Goal: Transaction & Acquisition: Purchase product/service

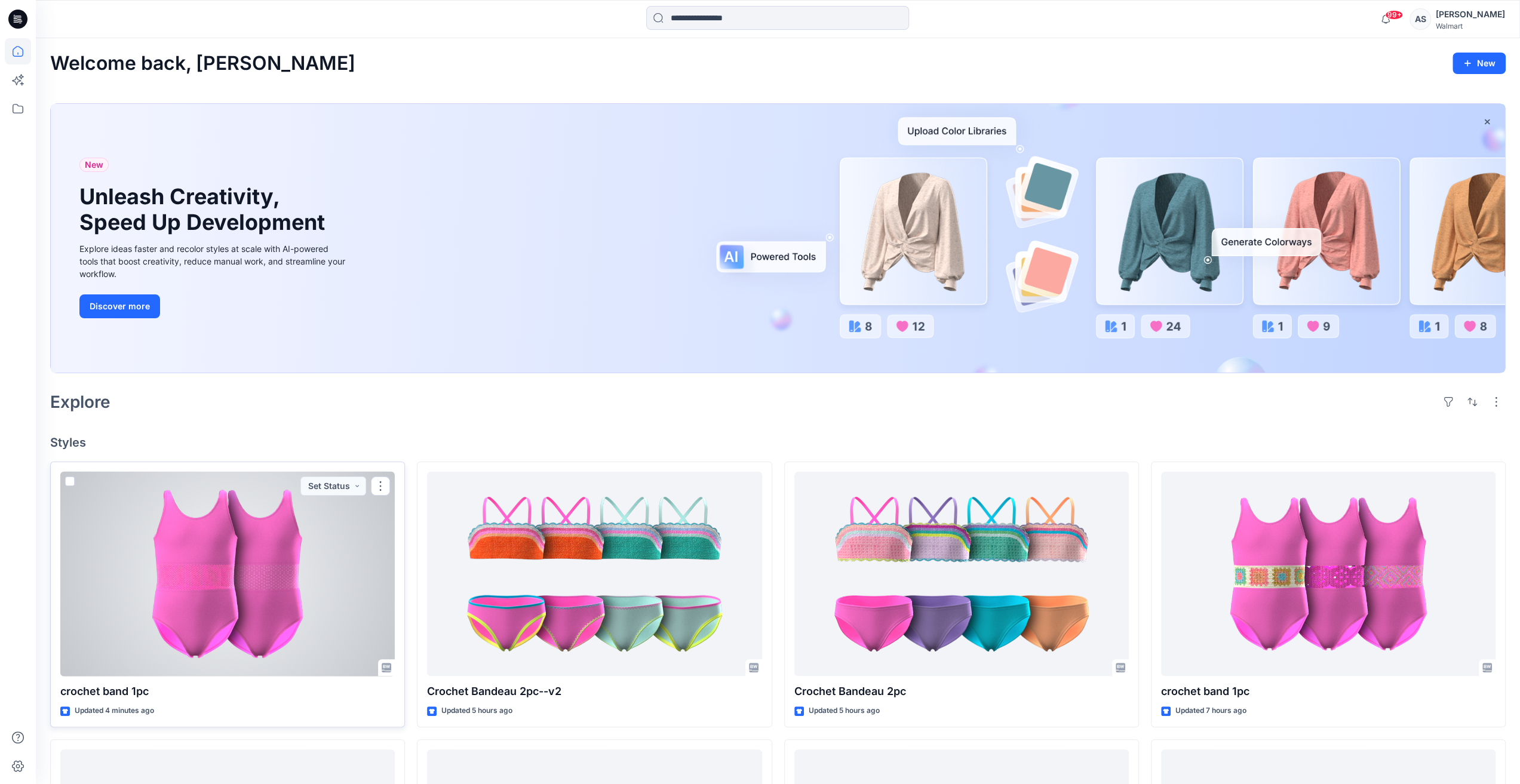
click at [196, 562] on div at bounding box center [228, 574] width 335 height 204
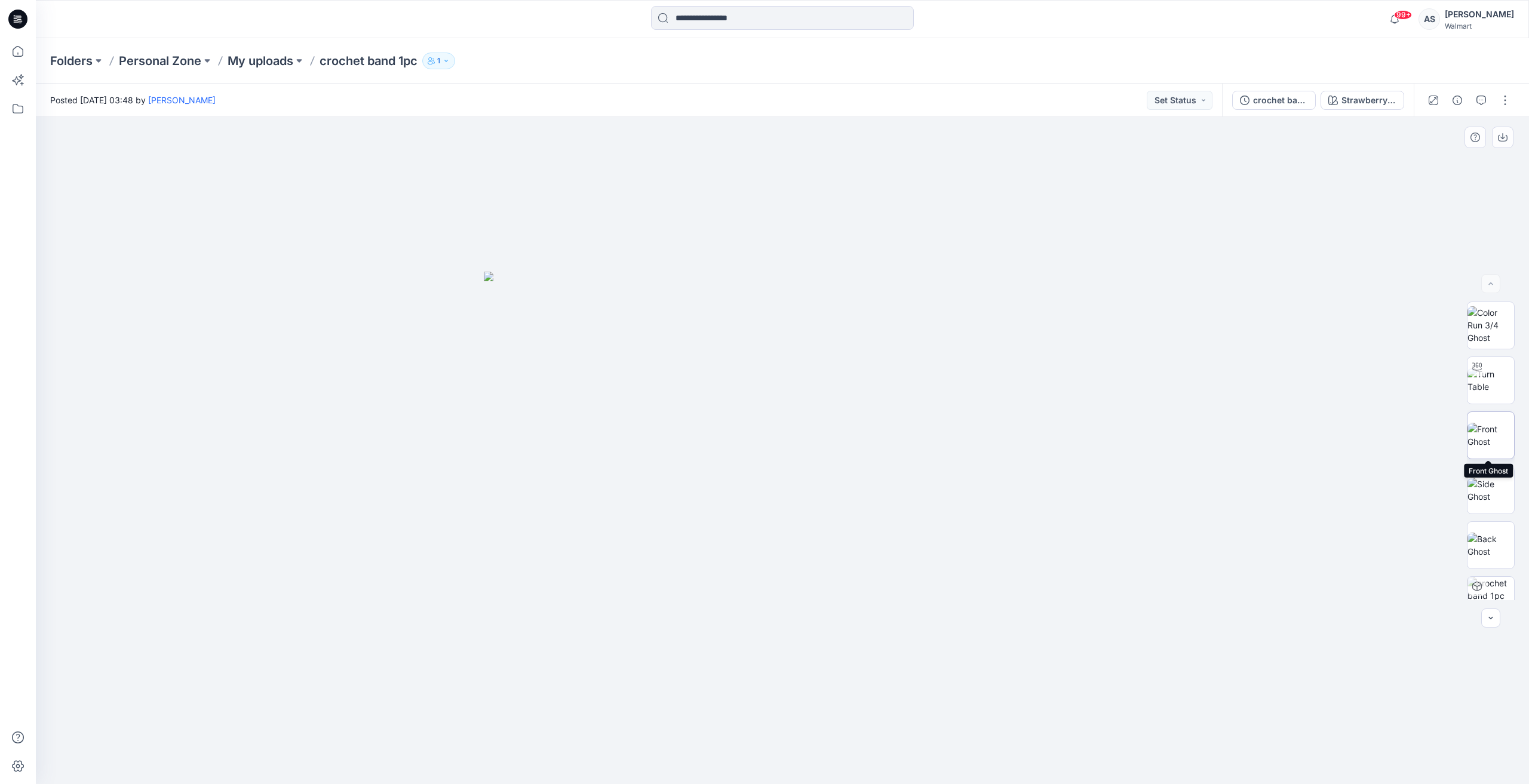
click at [1479, 422] on img at bounding box center [1491, 435] width 47 height 25
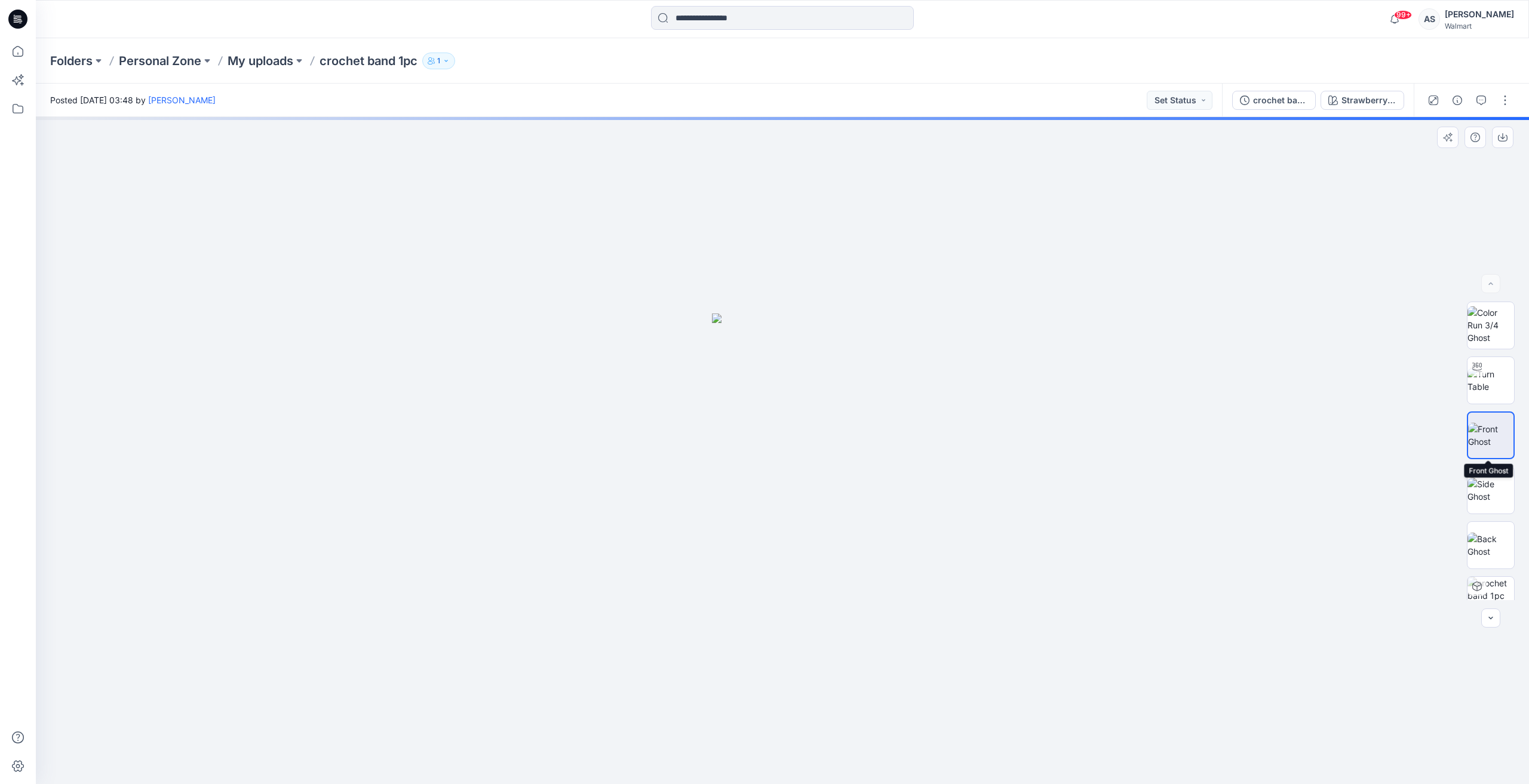
click at [1479, 422] on img at bounding box center [1490, 435] width 46 height 25
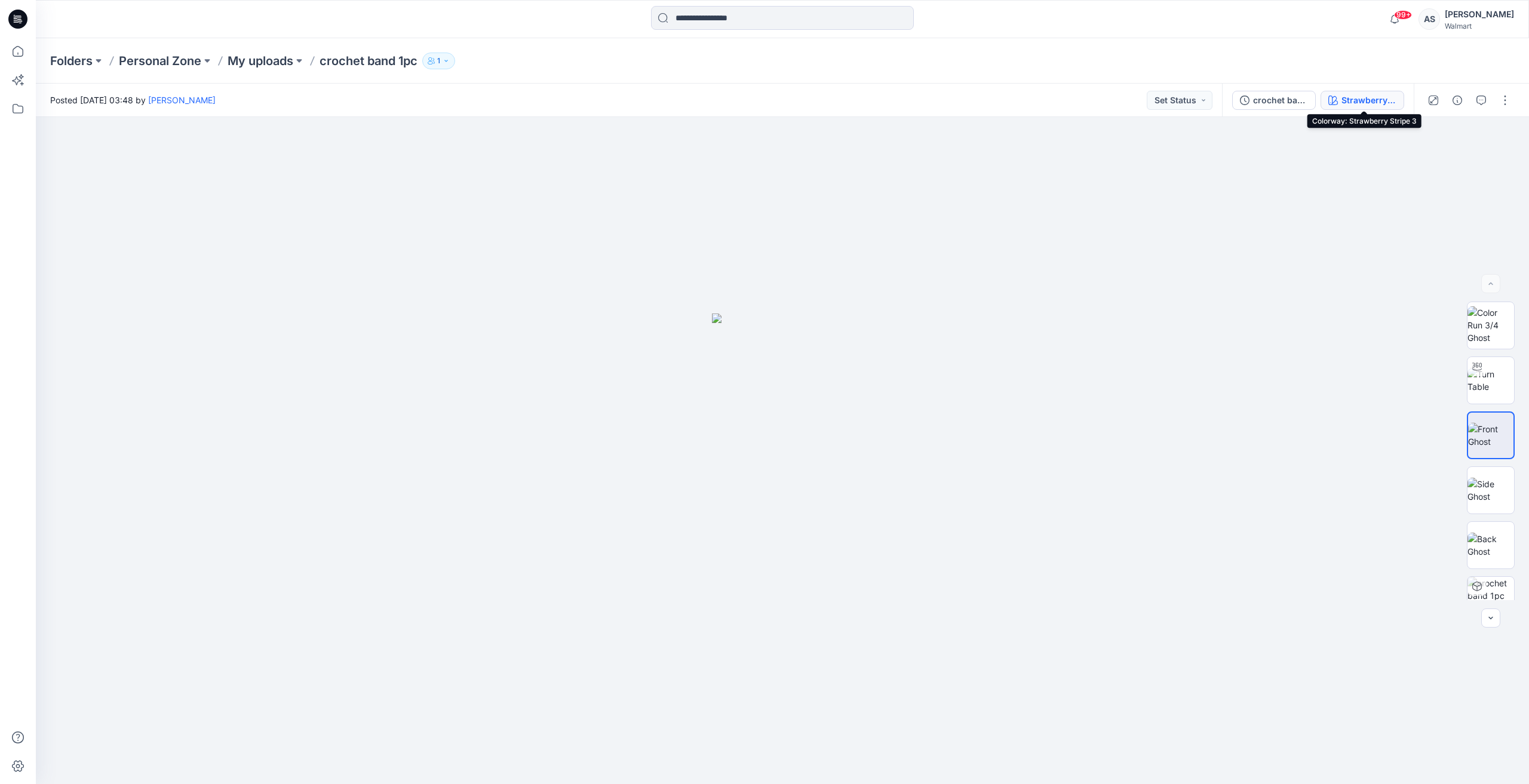
click at [1357, 104] on div "Strawberry Stripe 3" at bounding box center [1368, 100] width 55 height 14
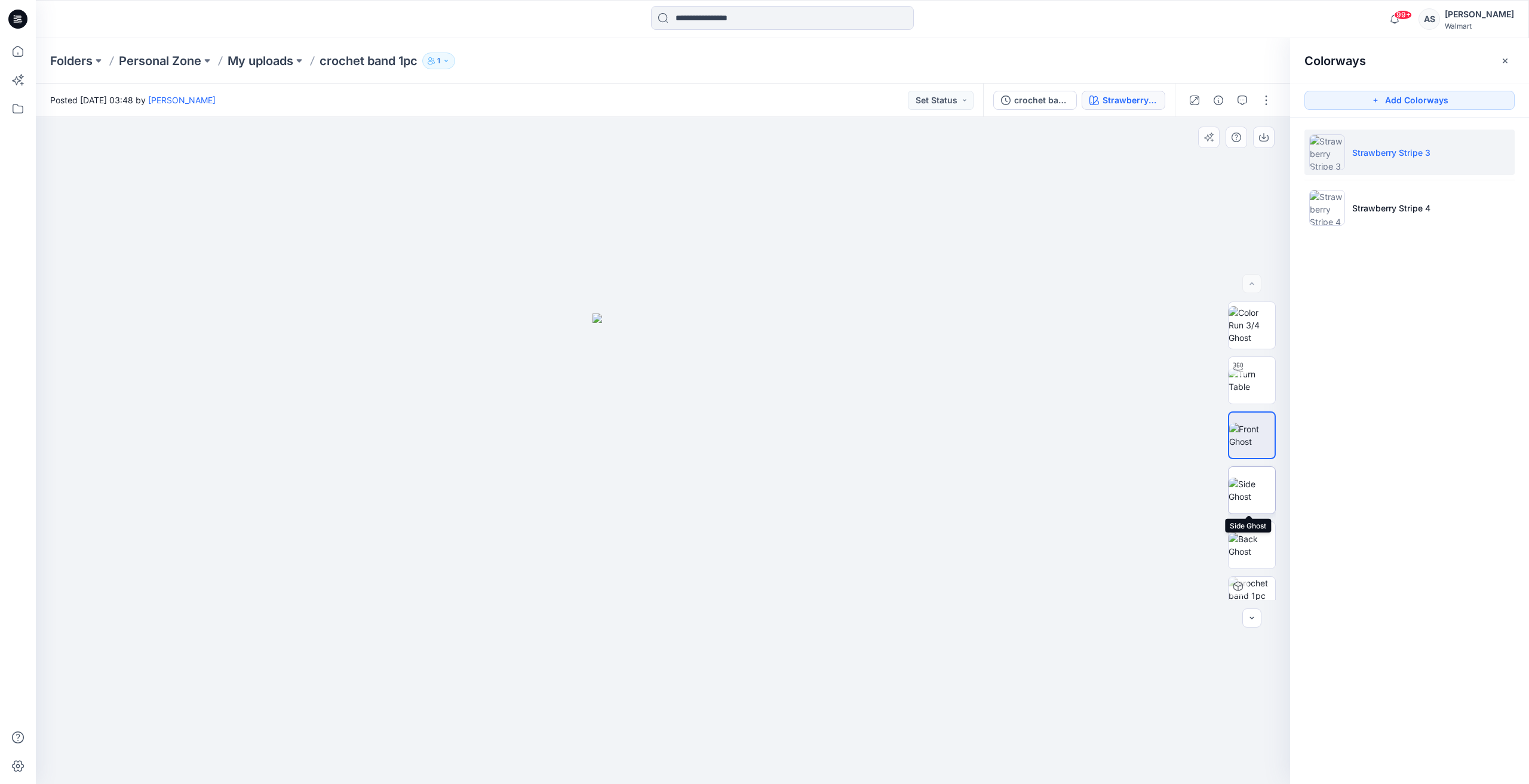
click at [1262, 494] on img at bounding box center [1252, 490] width 47 height 25
click at [755, 463] on div at bounding box center [663, 449] width 1255 height 666
click at [1264, 368] on img at bounding box center [1252, 380] width 47 height 25
drag, startPoint x: 710, startPoint y: 770, endPoint x: 706, endPoint y: 792, distance: 22.4
click at [706, 783] on html "99+ Notifications Your style crochet band 1pc is ready 2 minutes ago Your style…" at bounding box center [764, 392] width 1529 height 784
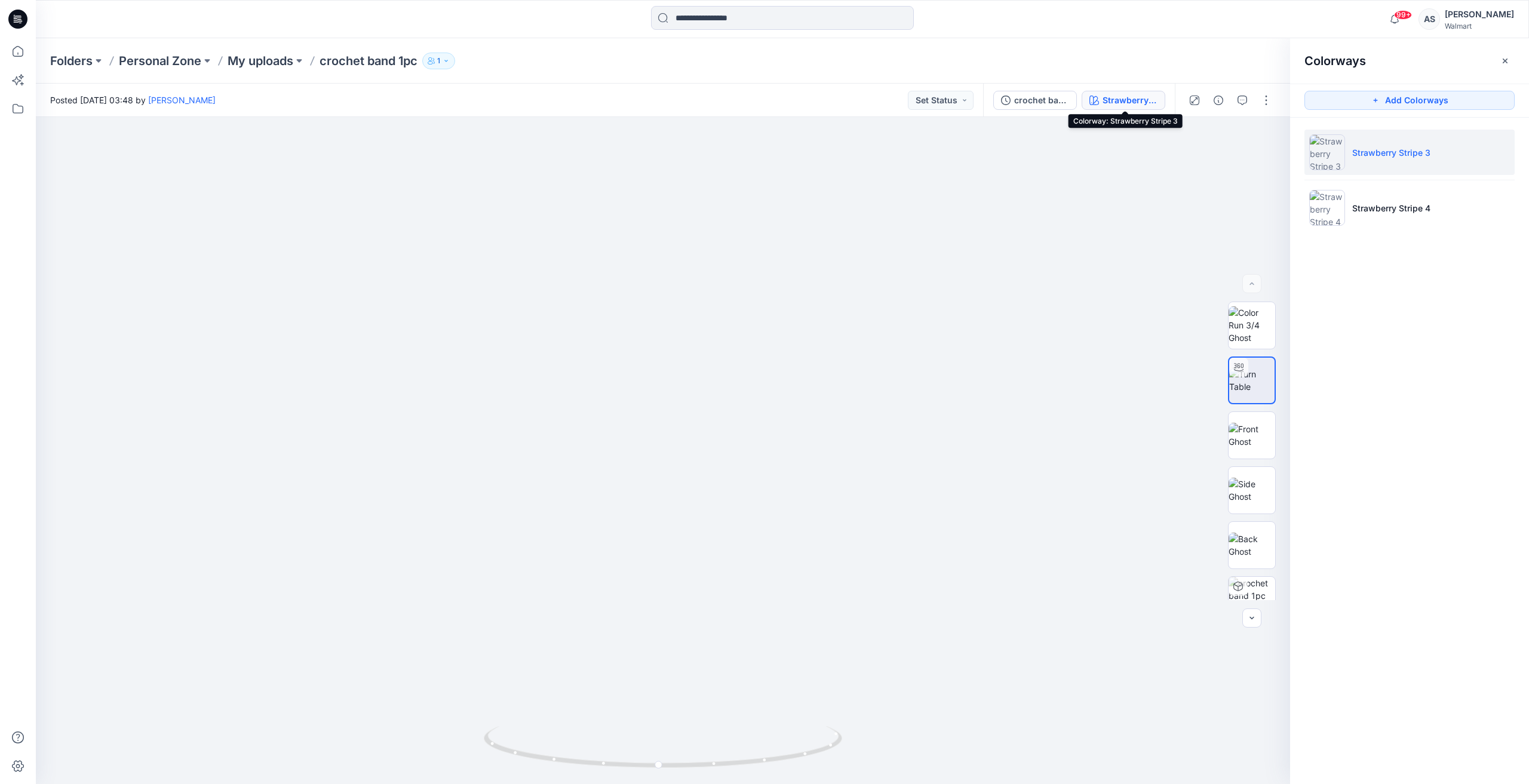
click at [1146, 101] on div "Strawberry Stripe 3" at bounding box center [1130, 100] width 55 height 14
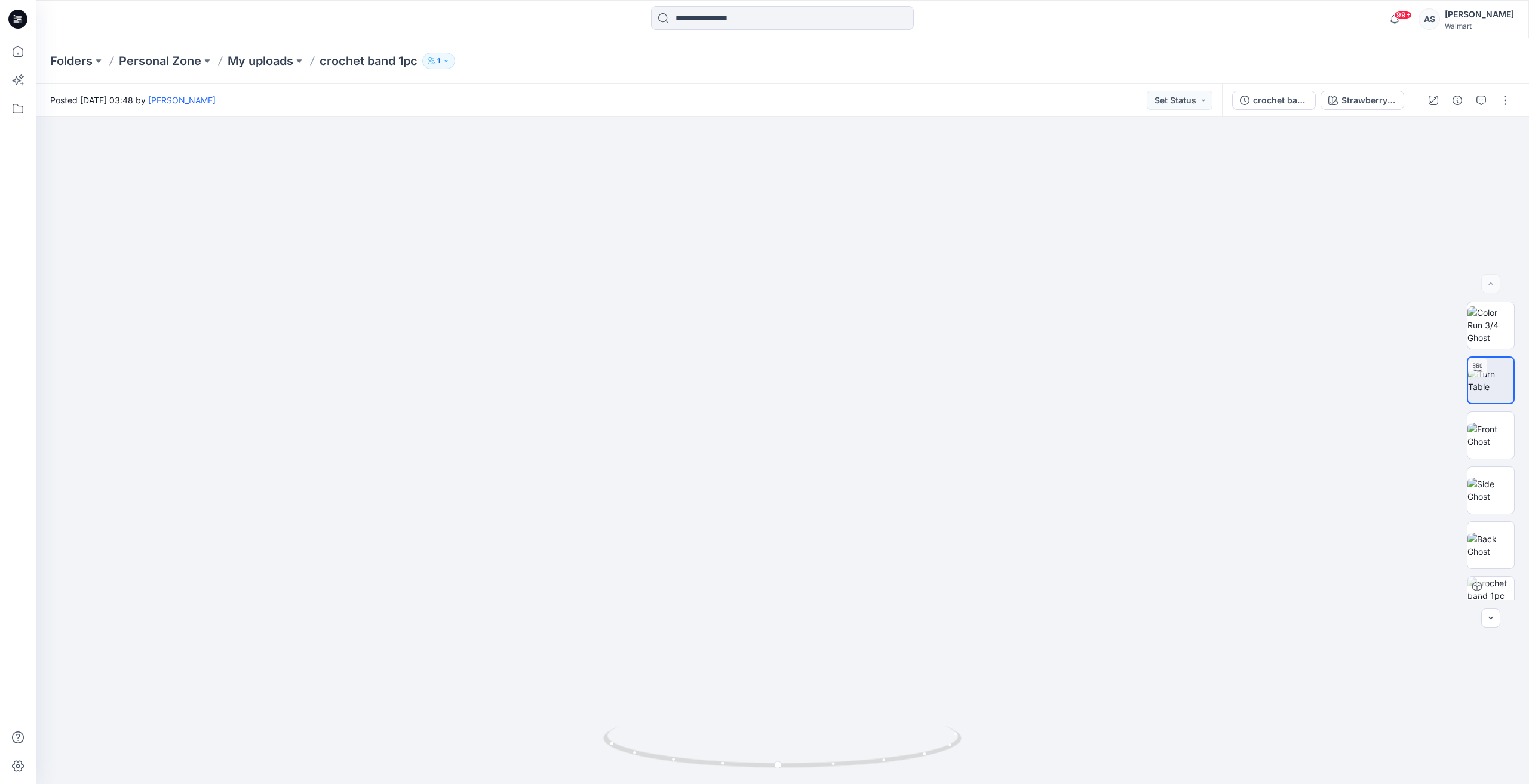
click at [1336, 90] on div "crochet band 1pc Strawberry Stripe 3" at bounding box center [1318, 100] width 192 height 33
click at [1344, 98] on div "Strawberry Stripe 3" at bounding box center [1368, 100] width 55 height 14
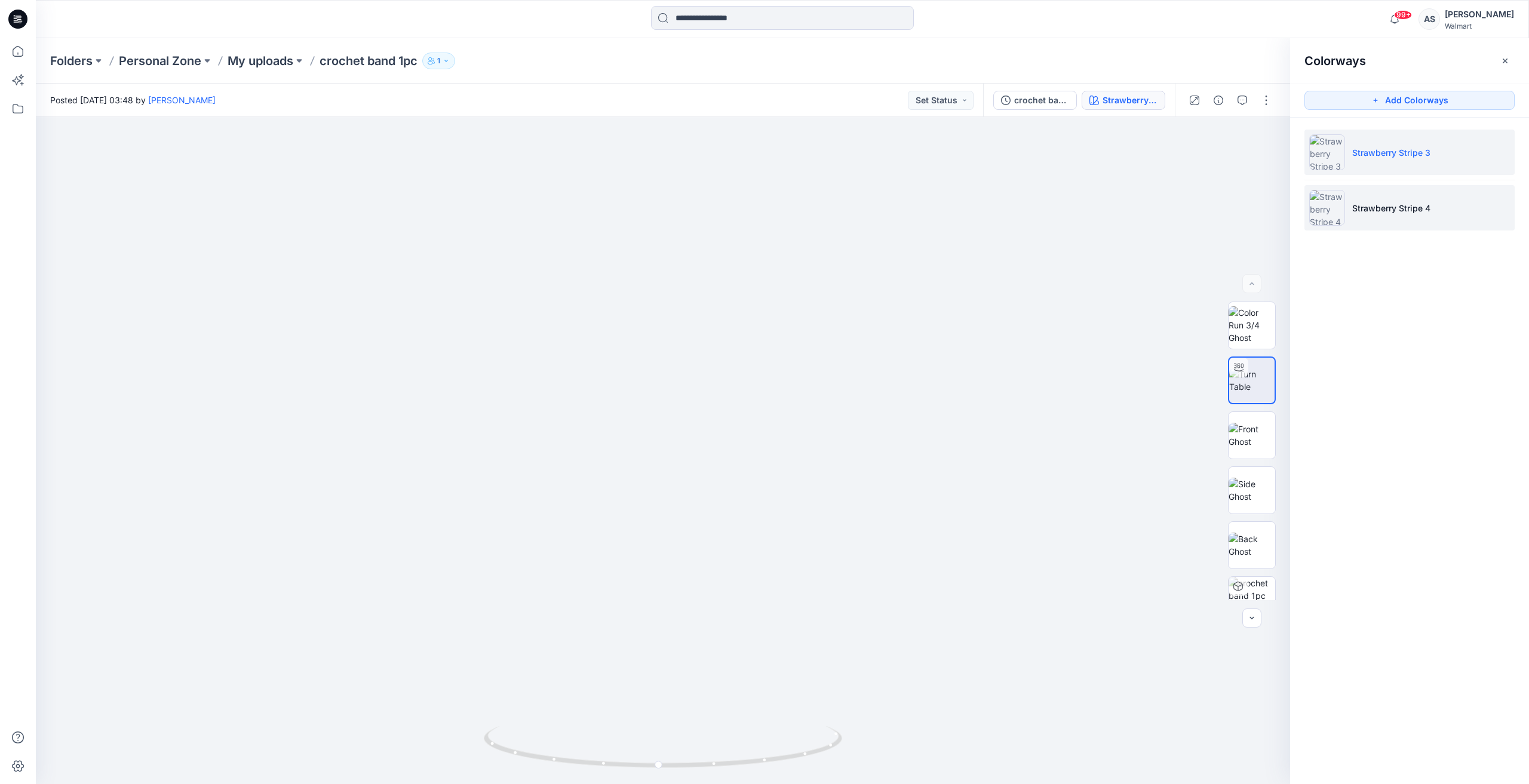
click at [1399, 196] on li "Strawberry Stripe 4" at bounding box center [1409, 207] width 210 height 46
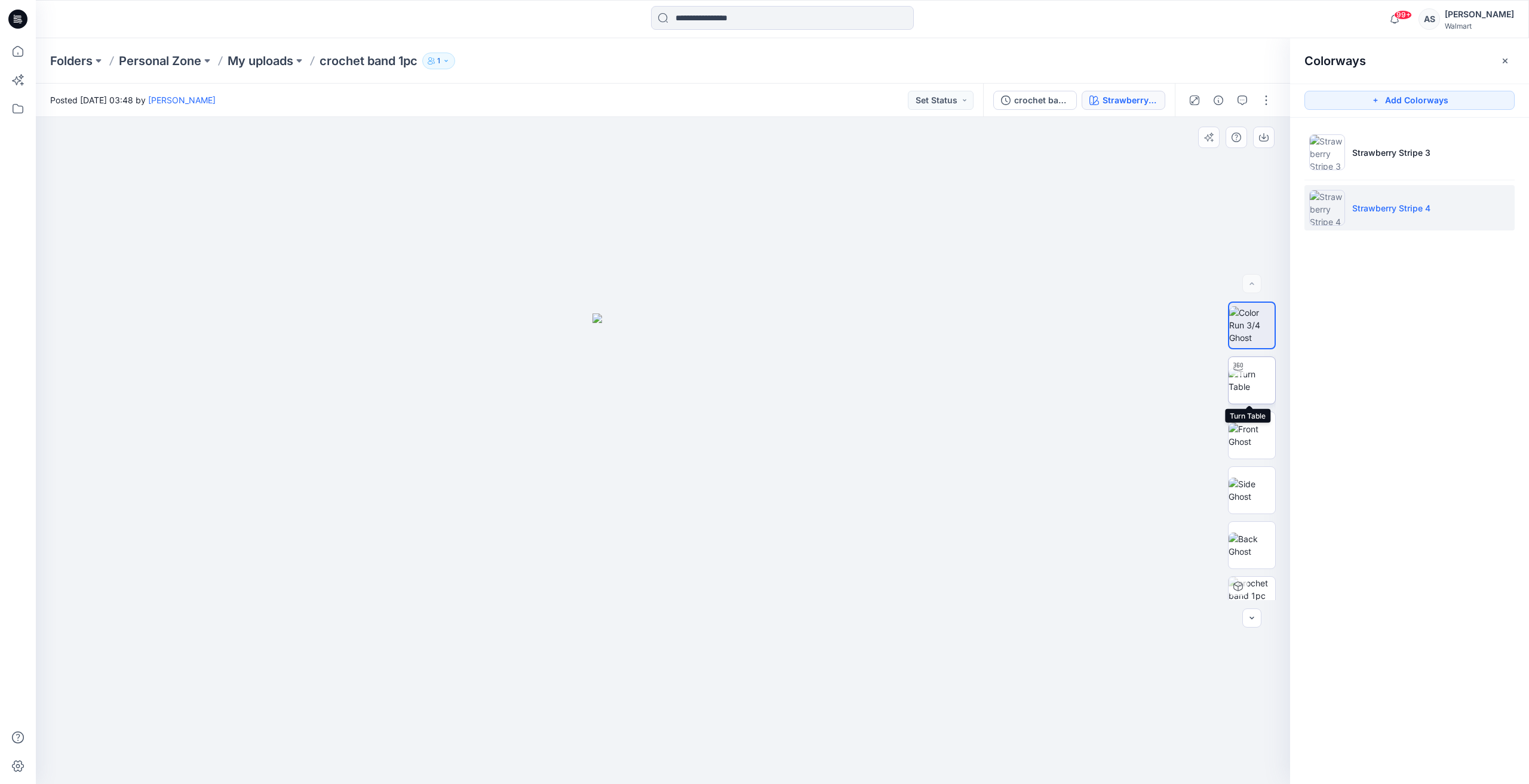
click at [1259, 377] on img at bounding box center [1252, 380] width 47 height 25
click at [710, 518] on img at bounding box center [663, 6] width 2447 height 1556
drag, startPoint x: 670, startPoint y: 758, endPoint x: 792, endPoint y: 729, distance: 125.4
click at [786, 734] on icon at bounding box center [664, 748] width 361 height 45
